Goal: Check status: Check status

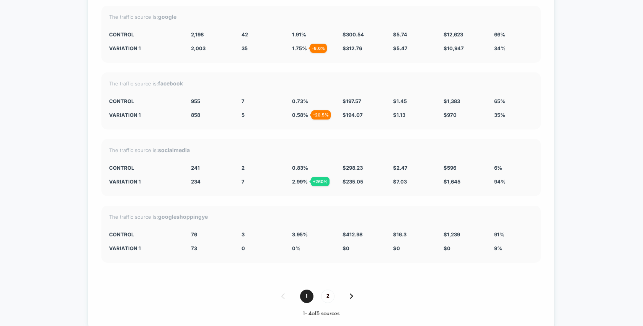
scroll to position [3330, 0]
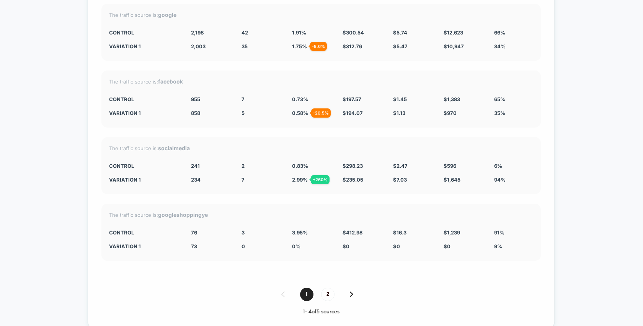
click at [348, 288] on div "1 2" at bounding box center [320, 293] width 439 height 13
click at [350, 291] on img at bounding box center [351, 293] width 3 height 5
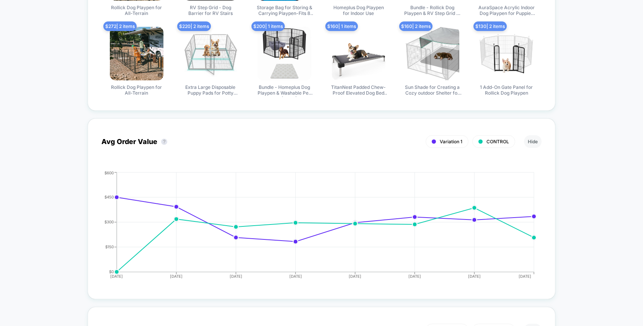
scroll to position [0, 0]
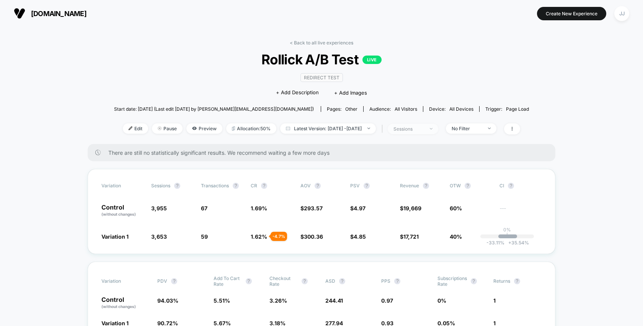
click at [424, 126] on div "sessions" at bounding box center [408, 129] width 31 height 6
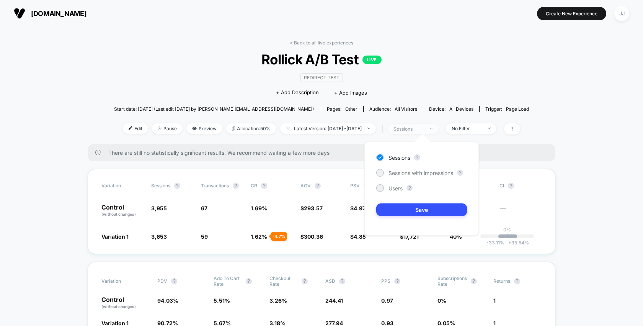
click at [424, 126] on div "sessions" at bounding box center [408, 129] width 31 height 6
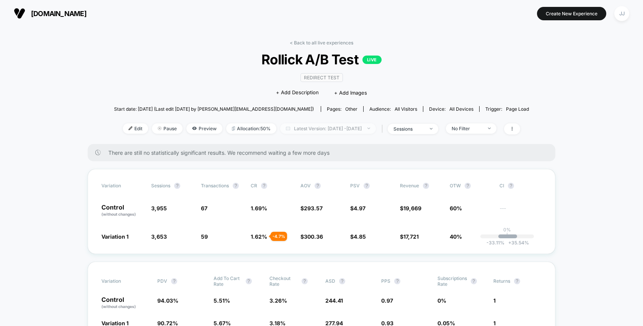
click at [360, 128] on span "Latest Version: [DATE] - [DATE]" at bounding box center [328, 128] width 96 height 10
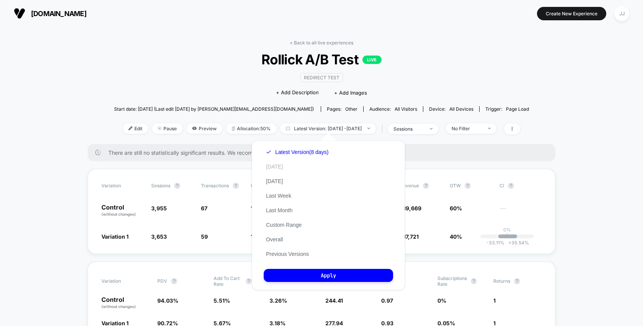
click at [278, 169] on button "[DATE]" at bounding box center [274, 166] width 21 height 7
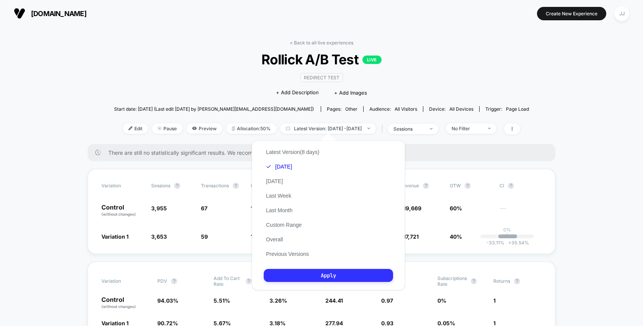
click at [302, 272] on button "Apply" at bounding box center [328, 275] width 129 height 13
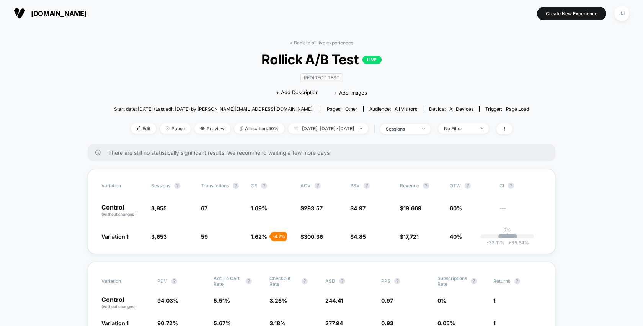
click at [420, 134] on div "| sessions" at bounding box center [401, 128] width 59 height 11
click at [361, 125] on span "[DATE]: [DATE] - [DATE]" at bounding box center [328, 128] width 80 height 10
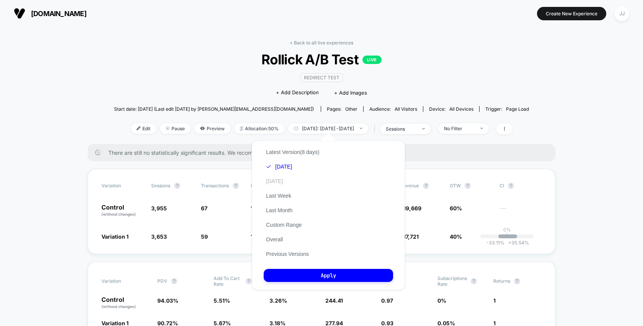
click at [274, 179] on button "[DATE]" at bounding box center [274, 181] width 21 height 7
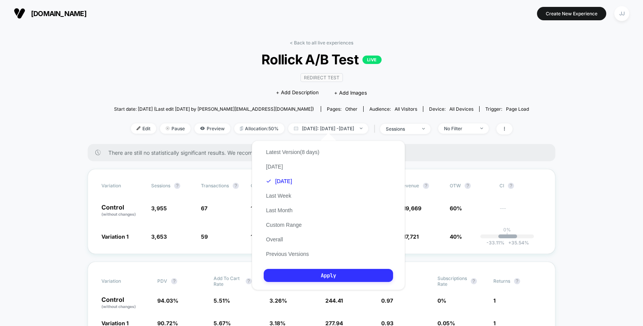
click at [327, 274] on button "Apply" at bounding box center [328, 275] width 129 height 13
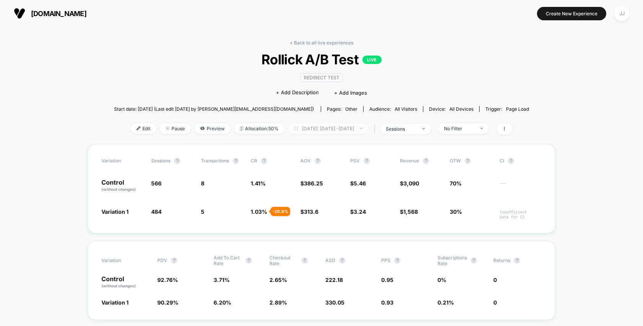
click at [330, 125] on span "[DATE]: [DATE] - [DATE]" at bounding box center [328, 128] width 80 height 10
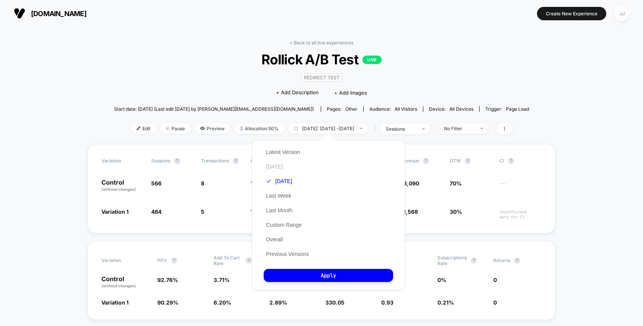
click at [277, 166] on button "[DATE]" at bounding box center [274, 166] width 21 height 7
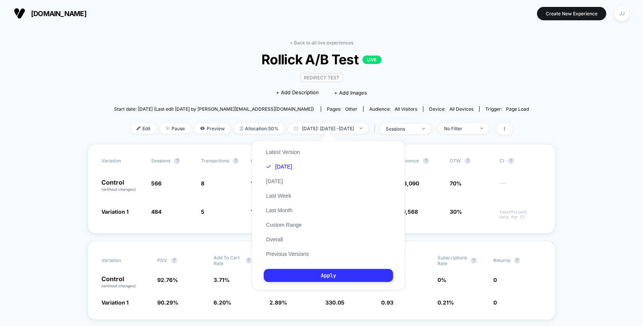
click at [304, 270] on button "Apply" at bounding box center [328, 275] width 129 height 13
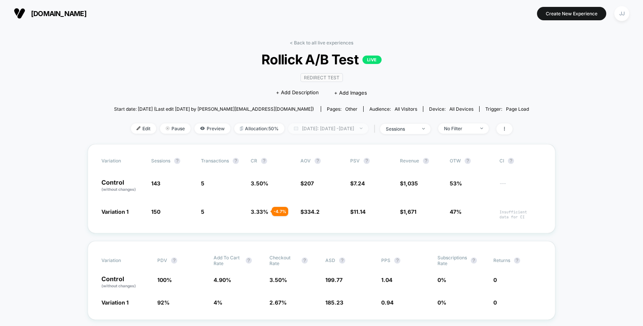
click at [317, 126] on span "[DATE]: [DATE] - [DATE]" at bounding box center [328, 128] width 80 height 10
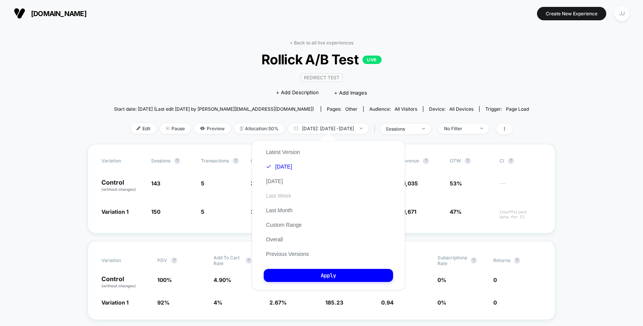
click at [282, 197] on button "Last Week" at bounding box center [279, 195] width 30 height 7
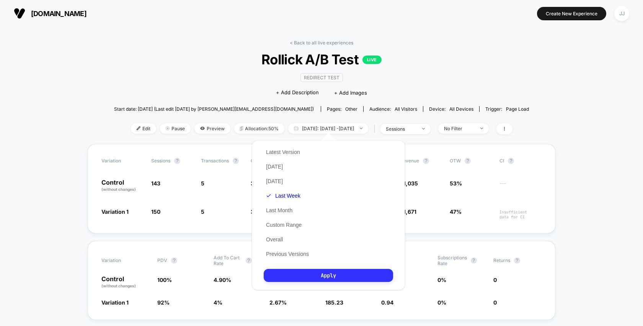
click at [291, 274] on button "Apply" at bounding box center [328, 275] width 129 height 13
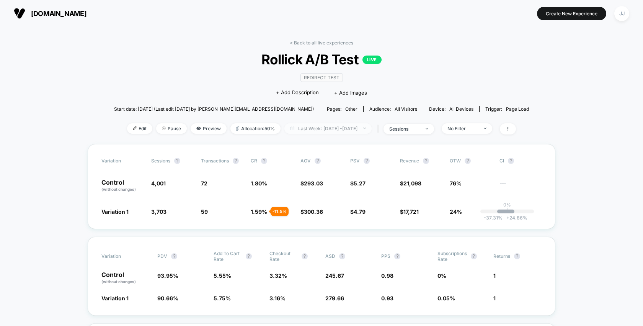
click at [326, 126] on span "Last Week: [DATE] - [DATE]" at bounding box center [327, 128] width 87 height 10
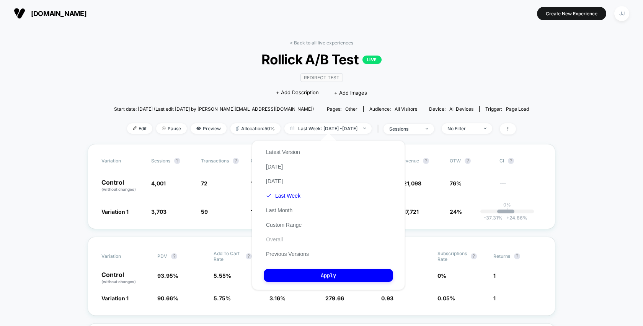
click at [272, 240] on button "Overall" at bounding box center [274, 239] width 21 height 7
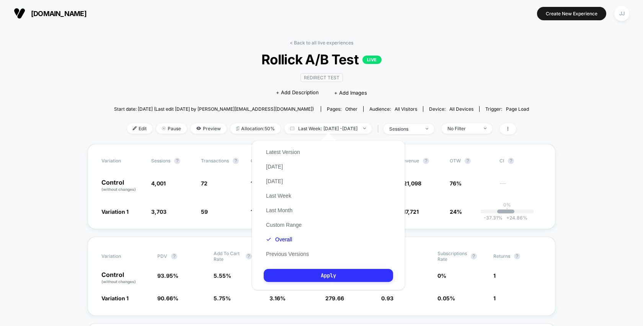
click at [301, 274] on button "Apply" at bounding box center [328, 275] width 129 height 13
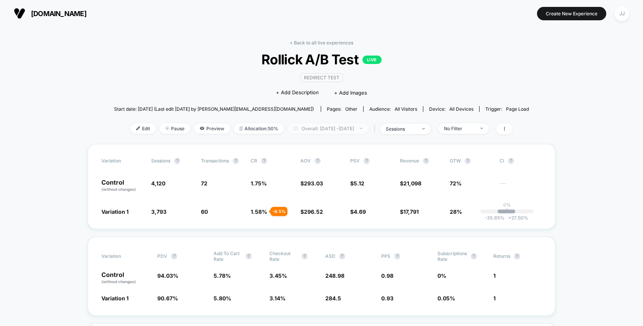
click at [321, 127] on span "Overall: [DATE] - [DATE]" at bounding box center [328, 128] width 80 height 10
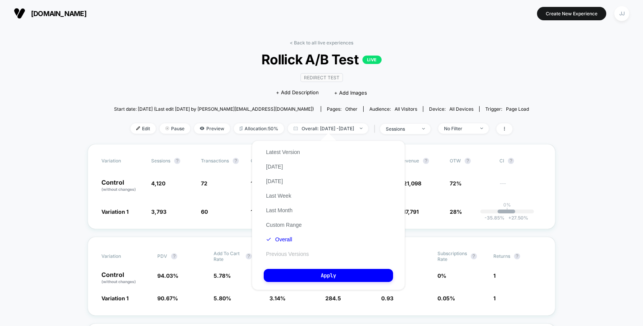
click at [306, 254] on button "Previous Versions" at bounding box center [287, 253] width 47 height 7
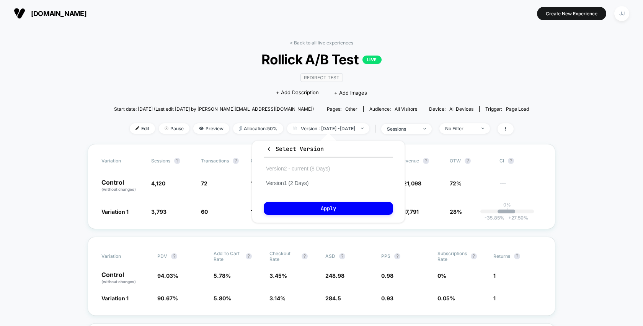
click at [308, 171] on button "Version 2 - current (8 Days)" at bounding box center [298, 168] width 68 height 7
click at [321, 210] on button "Apply" at bounding box center [328, 208] width 129 height 13
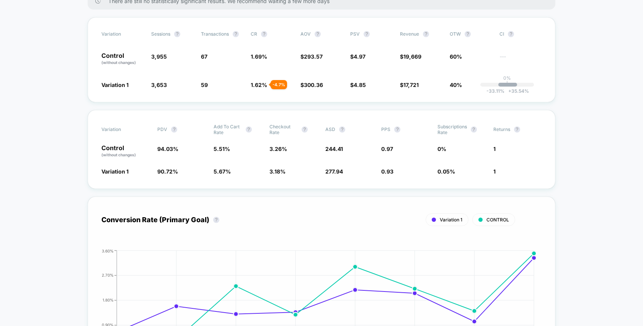
scroll to position [148, 0]
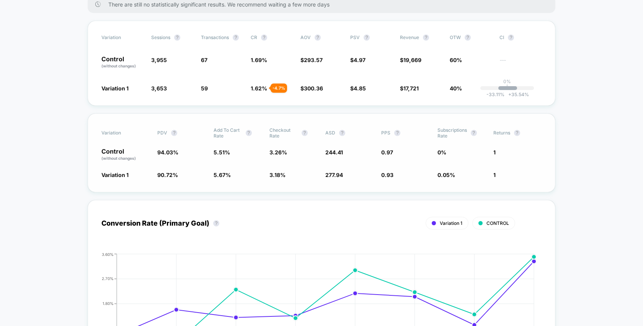
click at [439, 171] on span "0.05 %" at bounding box center [446, 174] width 18 height 7
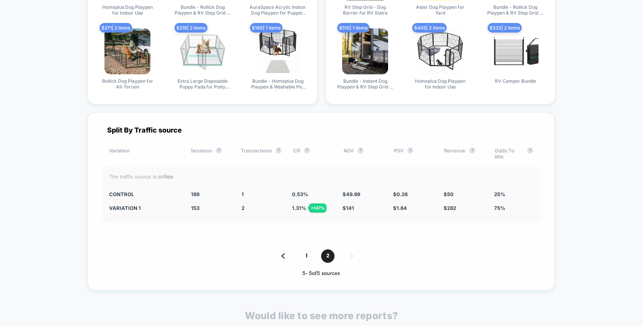
scroll to position [3170, 0]
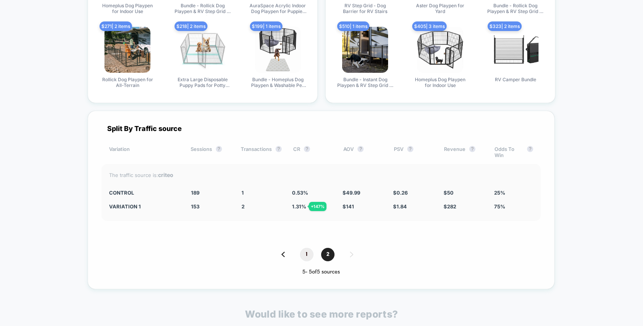
click at [305, 249] on span "1" at bounding box center [306, 254] width 13 height 13
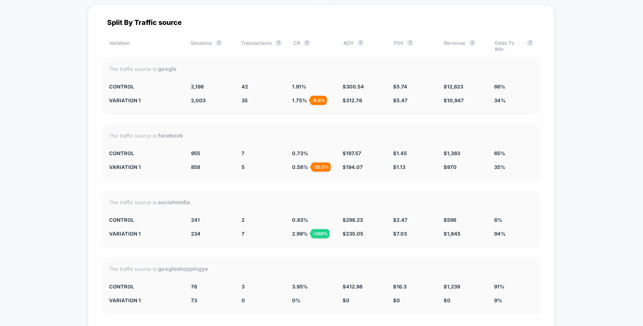
scroll to position [3385, 0]
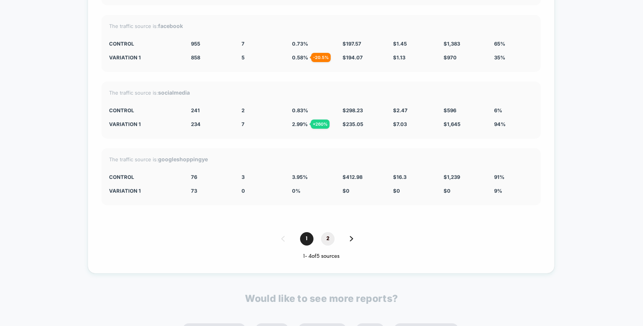
click at [325, 238] on span "2" at bounding box center [327, 238] width 13 height 13
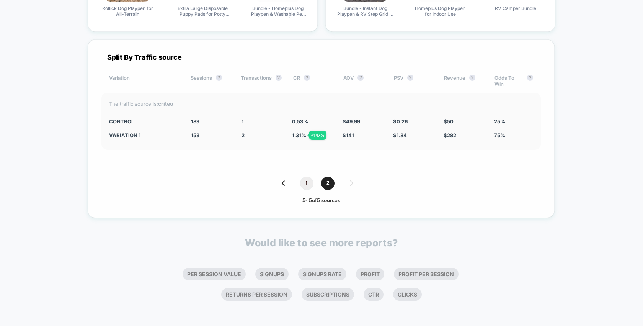
click at [305, 183] on span "1" at bounding box center [306, 182] width 13 height 13
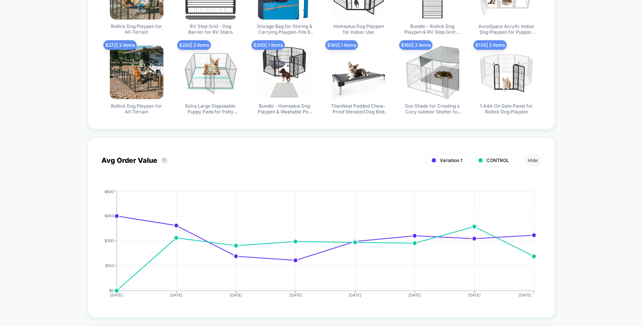
scroll to position [0, 0]
